Goal: Task Accomplishment & Management: Manage account settings

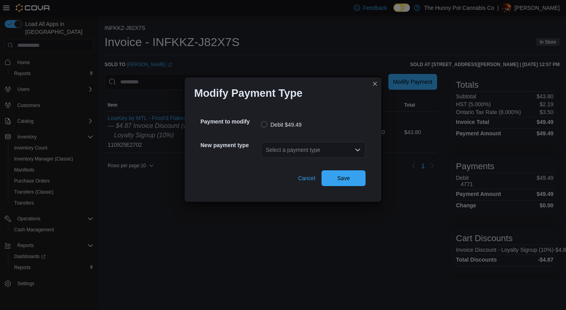
click at [315, 156] on div "Select a payment type" at bounding box center [313, 150] width 105 height 16
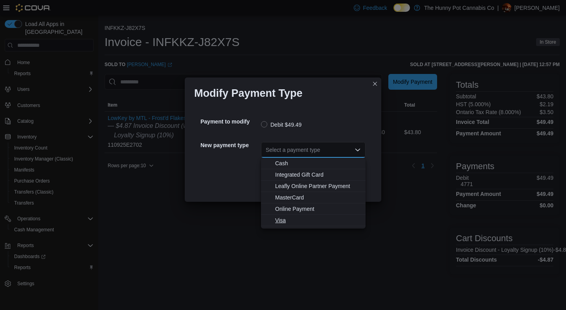
click at [296, 219] on span "Visa" at bounding box center [318, 220] width 86 height 8
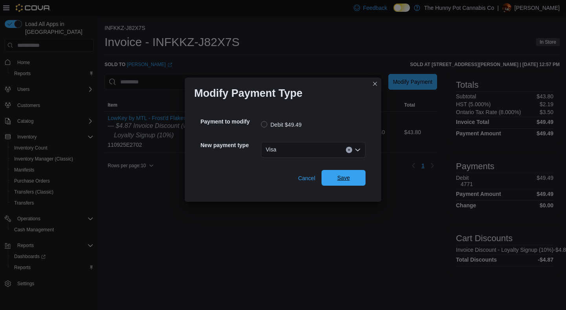
click at [341, 182] on span "Save" at bounding box center [343, 178] width 35 height 16
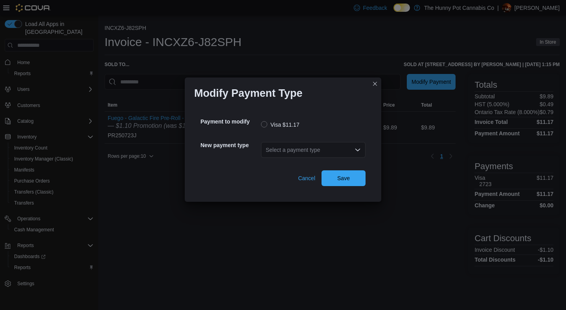
click at [311, 154] on div "Select a payment type" at bounding box center [313, 150] width 105 height 16
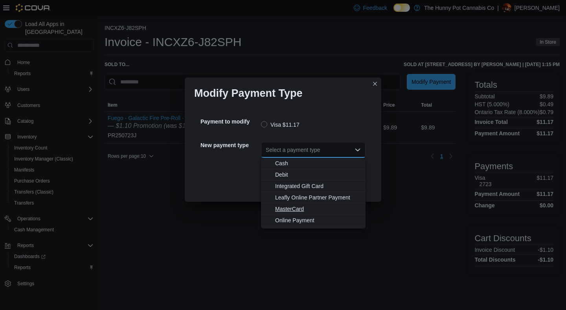
click at [291, 211] on span "MasterCard" at bounding box center [318, 209] width 86 height 8
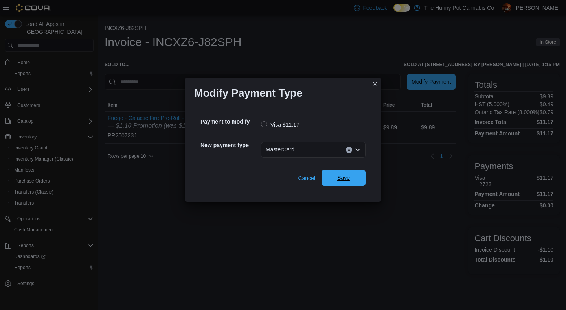
click at [335, 182] on span "Save" at bounding box center [343, 178] width 35 height 16
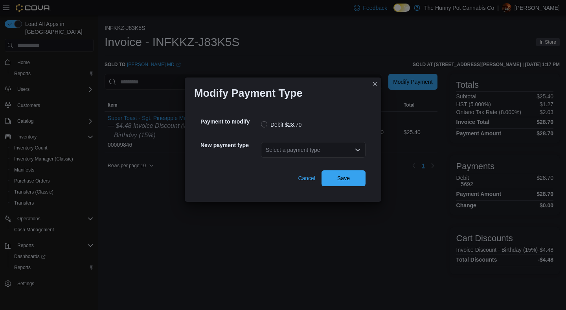
click at [323, 151] on div "Select a payment type" at bounding box center [313, 150] width 105 height 16
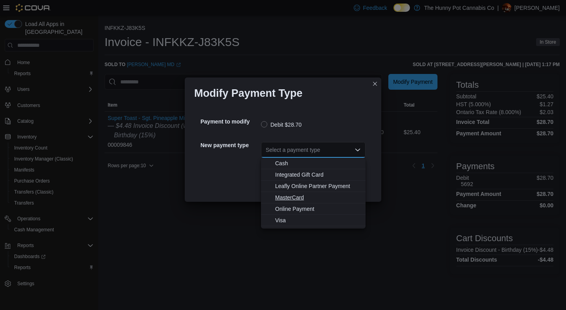
click at [298, 198] on span "MasterCard" at bounding box center [318, 197] width 86 height 8
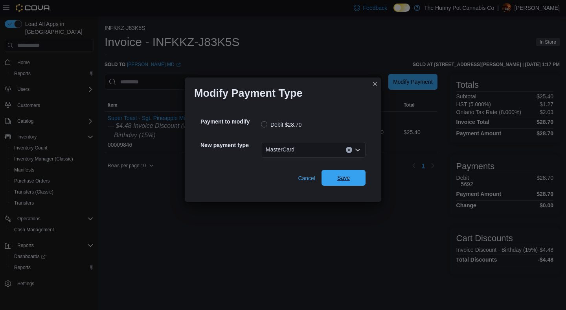
click at [344, 180] on span "Save" at bounding box center [343, 178] width 13 height 8
